Goal: Transaction & Acquisition: Purchase product/service

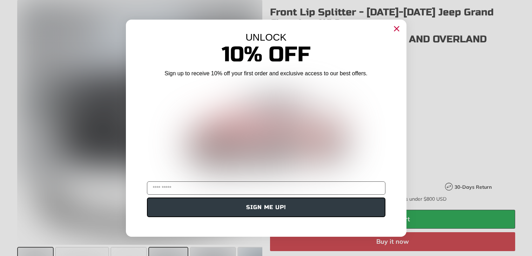
scroll to position [137, 0]
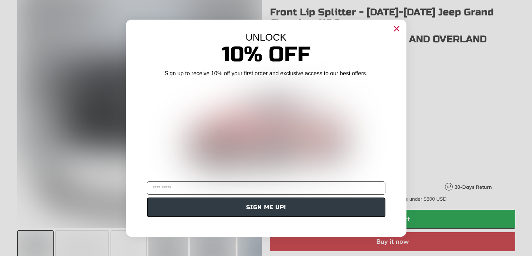
click at [395, 30] on icon "Close dialog" at bounding box center [396, 28] width 5 height 5
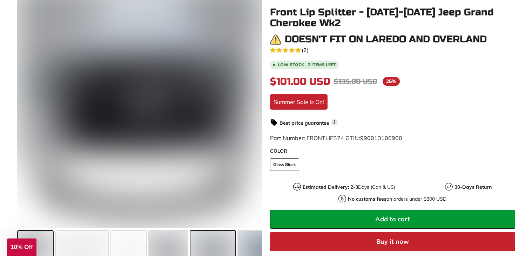
click at [219, 243] on span at bounding box center [213, 248] width 45 height 35
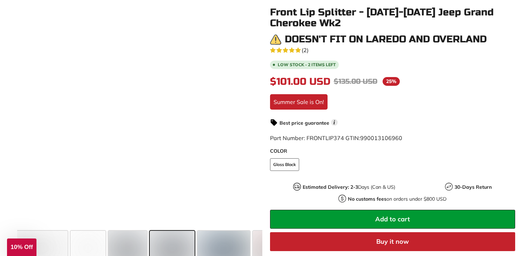
scroll to position [0, 42]
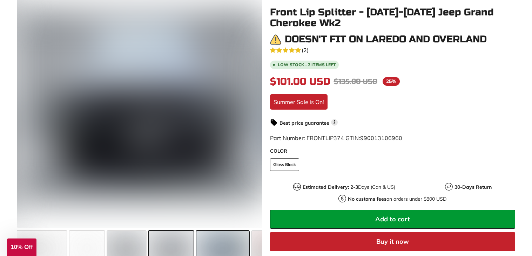
click at [223, 242] on span at bounding box center [222, 248] width 53 height 35
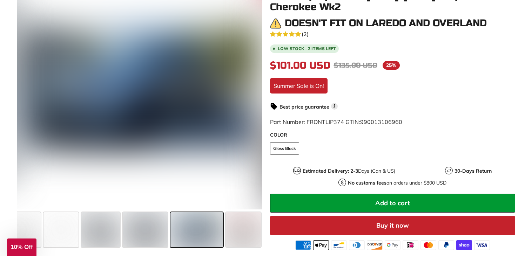
scroll to position [165, 0]
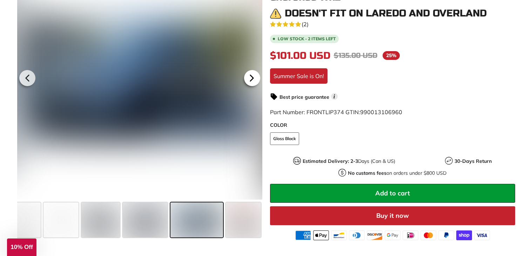
click at [254, 73] on icon at bounding box center [252, 78] width 16 height 16
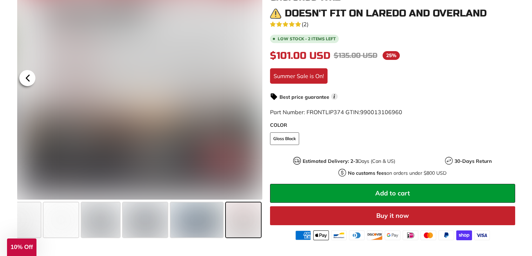
click at [27, 77] on icon at bounding box center [27, 78] width 3 height 6
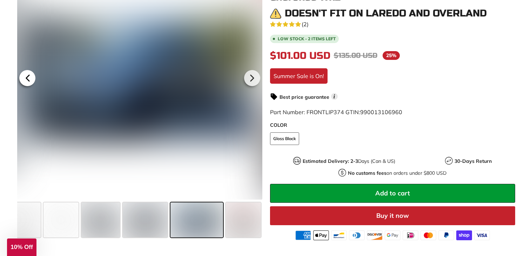
click at [27, 77] on icon at bounding box center [27, 78] width 3 height 6
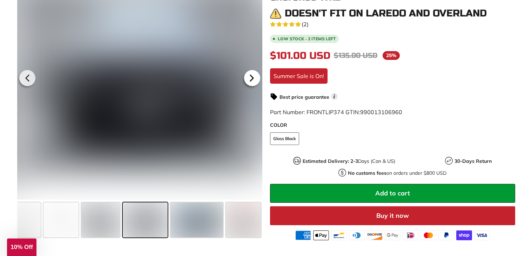
click at [249, 80] on icon at bounding box center [252, 78] width 16 height 16
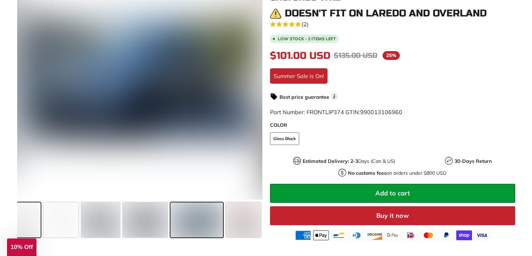
click at [35, 213] on span at bounding box center [14, 220] width 53 height 35
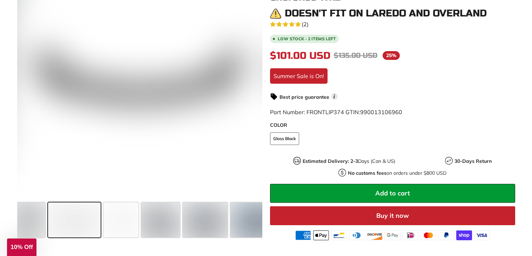
scroll to position [0, 0]
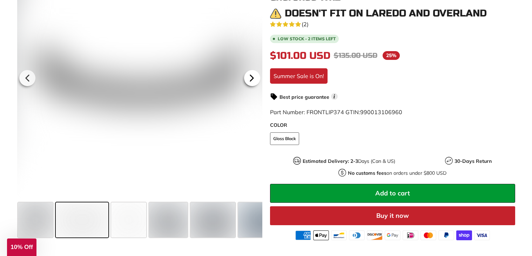
click at [253, 82] on icon at bounding box center [252, 78] width 16 height 16
